Goal: Task Accomplishment & Management: Use online tool/utility

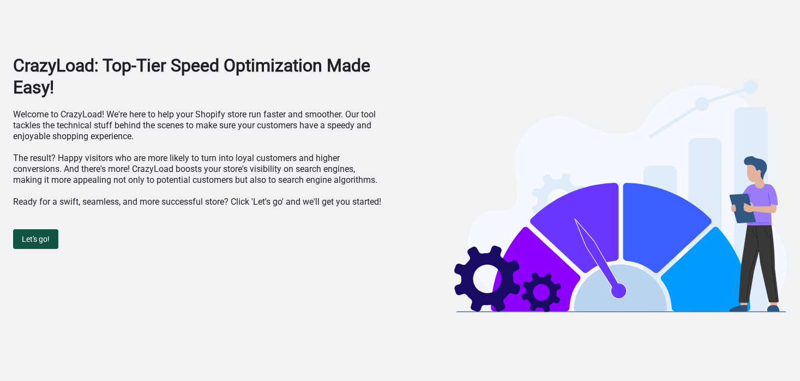
click at [45, 237] on span "Let's go!" at bounding box center [36, 239] width 28 height 9
click at [38, 238] on span "Let's go!" at bounding box center [36, 239] width 28 height 9
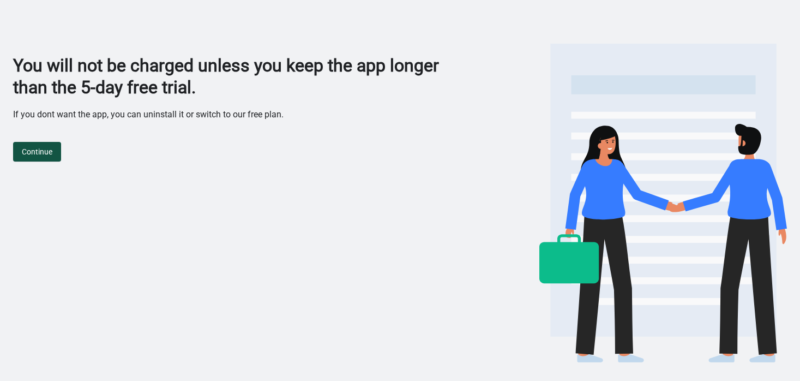
click at [49, 153] on span "Continue" at bounding box center [37, 151] width 31 height 9
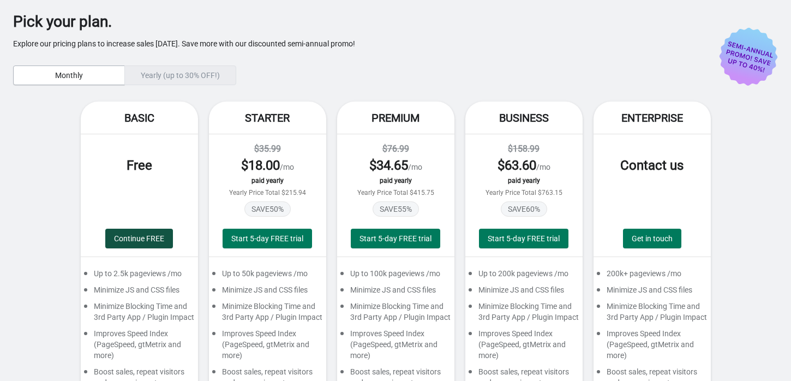
click at [153, 237] on span "Continue FREE" at bounding box center [139, 238] width 50 height 9
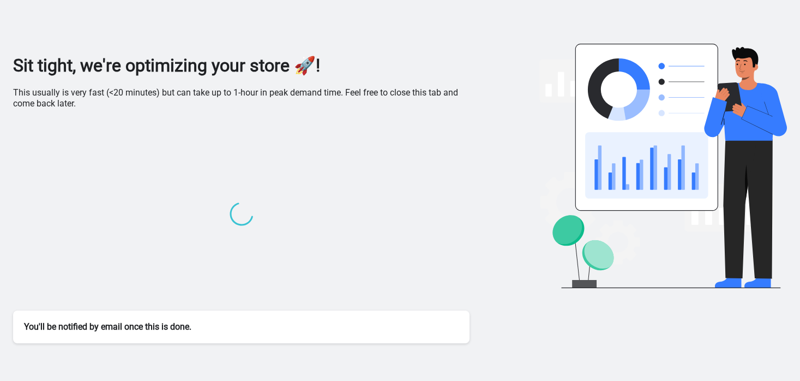
click at [477, 212] on div "Sit tight, we're optimizing your store 🚀! This usually is very fast (<20 minute…" at bounding box center [400, 199] width 774 height 288
drag, startPoint x: 196, startPoint y: 330, endPoint x: 14, endPoint y: 341, distance: 183.1
click at [14, 341] on div "You'll be notified by email once this is done." at bounding box center [241, 326] width 456 height 33
click at [172, 202] on div at bounding box center [241, 215] width 456 height 190
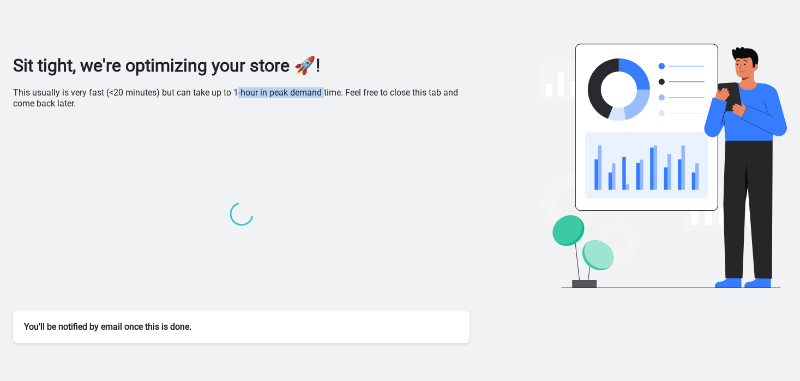
drag, startPoint x: 232, startPoint y: 93, endPoint x: 328, endPoint y: 86, distance: 96.2
click at [326, 87] on p "This usually is very fast (<20 minutes) but can take up to 1-hour in peak deman…" at bounding box center [241, 98] width 456 height 22
click at [362, 107] on p "This usually is very fast (<20 minutes) but can take up to 1-hour in peak deman…" at bounding box center [241, 98] width 456 height 22
click at [490, 89] on div "Sit tight, we're optimizing your store 🚀! This usually is very fast (<20 minute…" at bounding box center [400, 199] width 774 height 288
click at [254, 220] on div at bounding box center [241, 215] width 456 height 190
